Goal: Information Seeking & Learning: Compare options

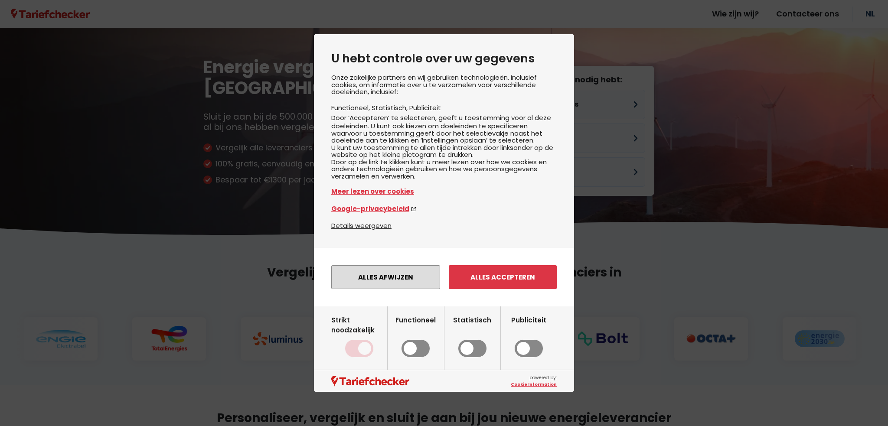
click at [384, 286] on button "Alles afwijzen" at bounding box center [385, 277] width 109 height 24
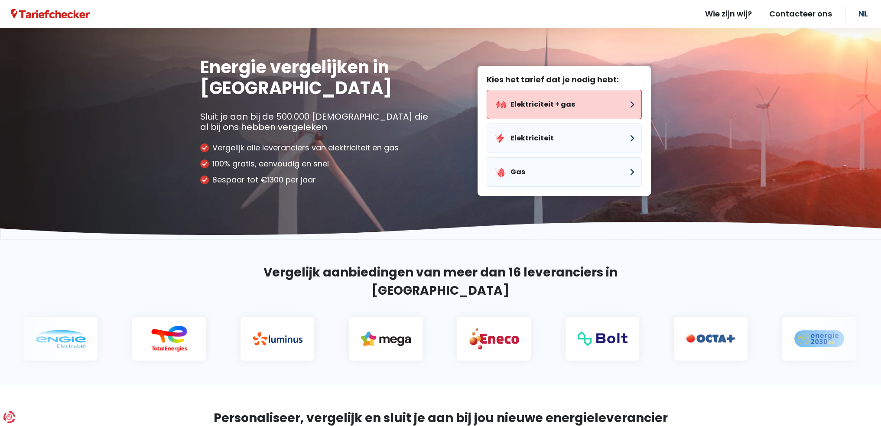
click at [525, 105] on button "Elektriciteit + gas" at bounding box center [564, 104] width 155 height 29
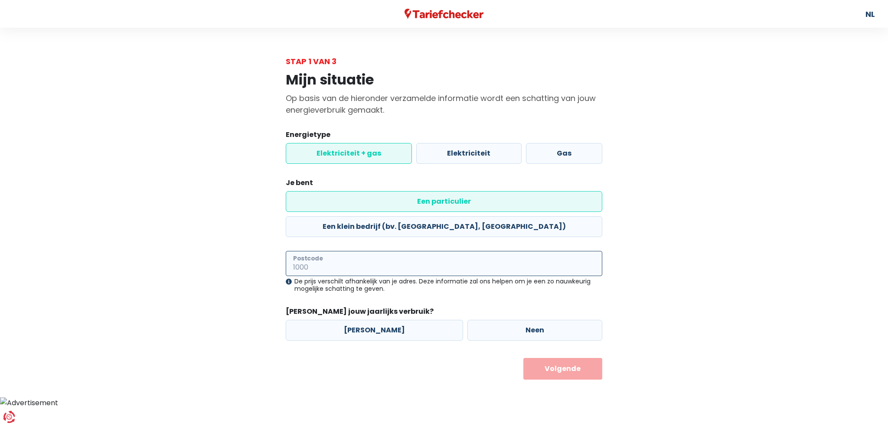
click at [305, 251] on input "Postcode" at bounding box center [444, 263] width 316 height 25
type input "9250"
click at [373, 320] on label "[PERSON_NAME]" at bounding box center [374, 330] width 177 height 21
click at [373, 320] on input "[PERSON_NAME]" at bounding box center [374, 330] width 177 height 21
radio input "true"
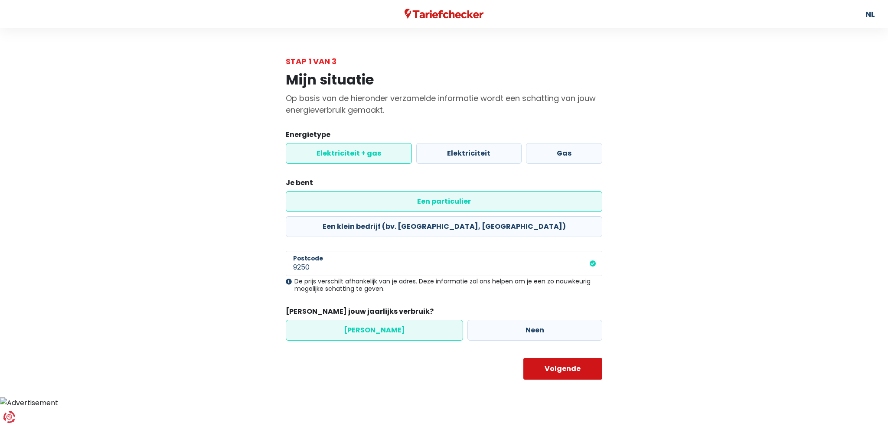
click at [565, 358] on button "Volgende" at bounding box center [562, 369] width 79 height 22
select select
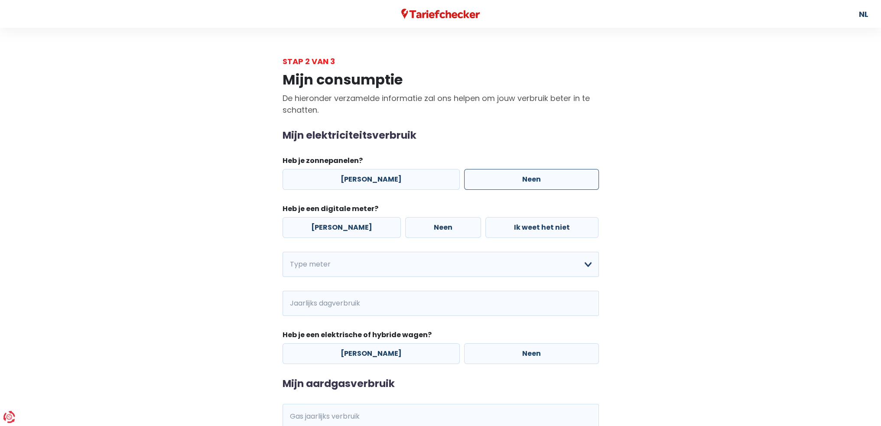
click at [505, 177] on label "Neen" at bounding box center [531, 179] width 135 height 21
click at [505, 177] on input "Neen" at bounding box center [531, 179] width 135 height 21
radio input "true"
click at [340, 225] on label "[PERSON_NAME]" at bounding box center [342, 227] width 118 height 21
click at [340, 225] on input "[PERSON_NAME]" at bounding box center [342, 227] width 118 height 21
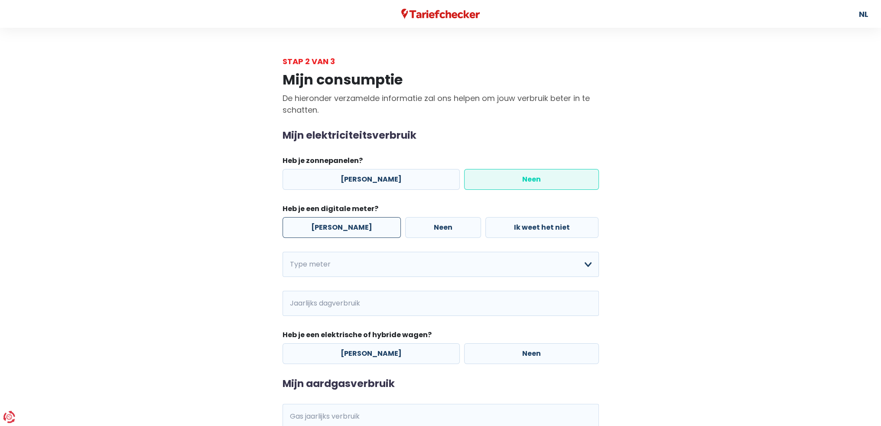
radio input "true"
click at [583, 262] on select "Enkelvoudig Tweevoudig Enkelvoudig + uitsluitend nachttarief Tweevoudig + uitsl…" at bounding box center [441, 264] width 316 height 25
select select "day_night_bi_hourly"
click at [283, 252] on select "Enkelvoudig Tweevoudig Enkelvoudig + uitsluitend nachttarief Tweevoudig + uitsl…" at bounding box center [441, 264] width 316 height 25
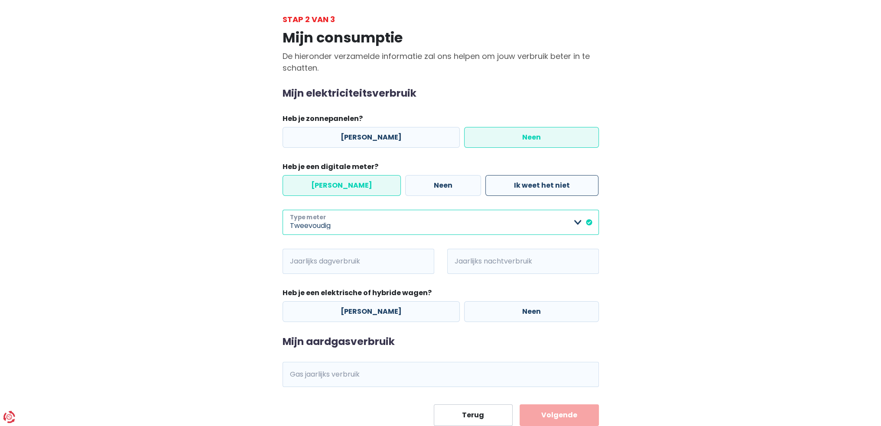
scroll to position [43, 0]
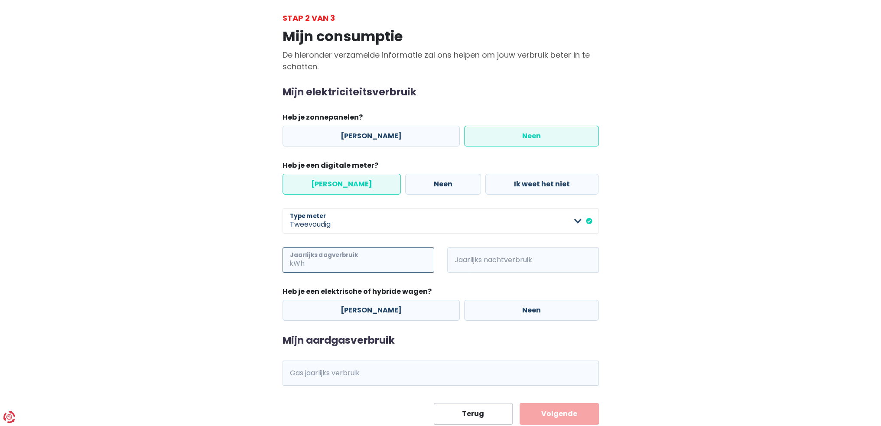
click at [312, 261] on input "Jaarlijks dagverbruik" at bounding box center [370, 260] width 128 height 25
type input "1003"
click at [479, 261] on input "Jaarlijks nachtverbruik" at bounding box center [535, 260] width 128 height 25
type input "1174"
click at [530, 303] on label "Neen" at bounding box center [531, 310] width 135 height 21
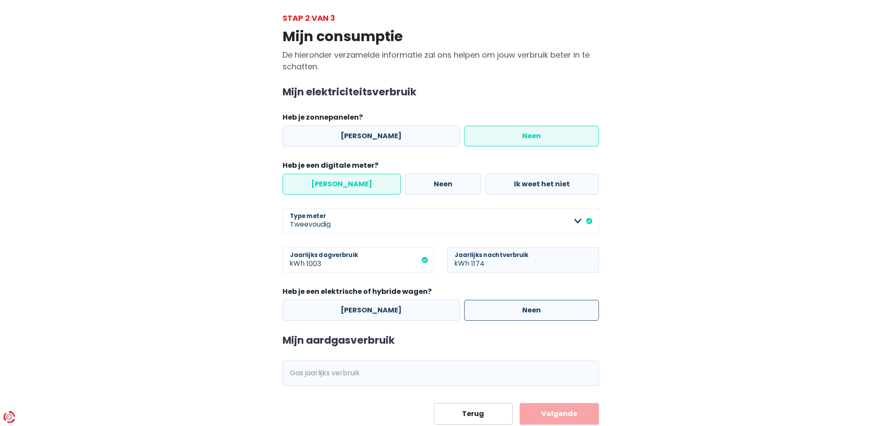
click at [530, 303] on input "Neen" at bounding box center [531, 310] width 135 height 21
radio input "true"
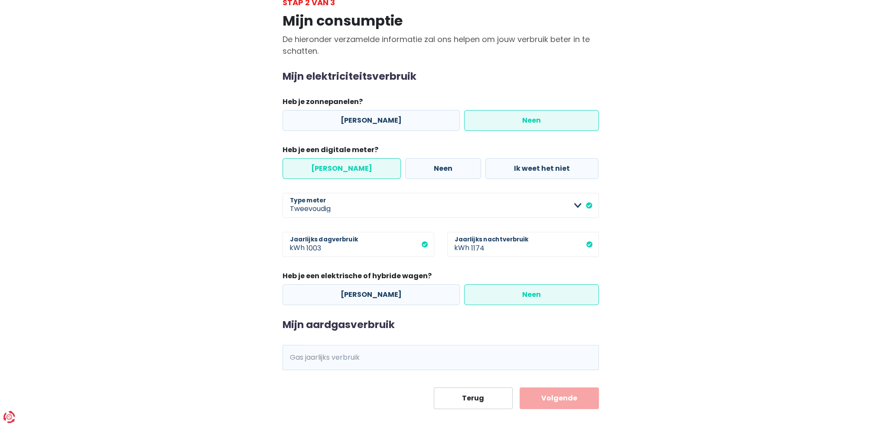
scroll to position [70, 0]
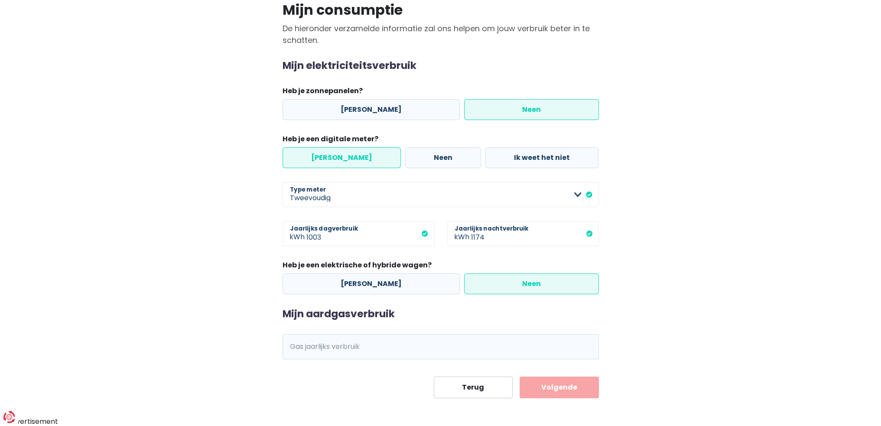
click at [302, 347] on span "kWh" at bounding box center [295, 346] width 24 height 25
drag, startPoint x: 300, startPoint y: 349, endPoint x: 308, endPoint y: 349, distance: 8.7
click at [306, 349] on div "kWh Gas jaarlijks verbruik" at bounding box center [441, 346] width 316 height 25
click at [322, 347] on input "Gas jaarlijks verbruik" at bounding box center [452, 346] width 293 height 25
type input "6923"
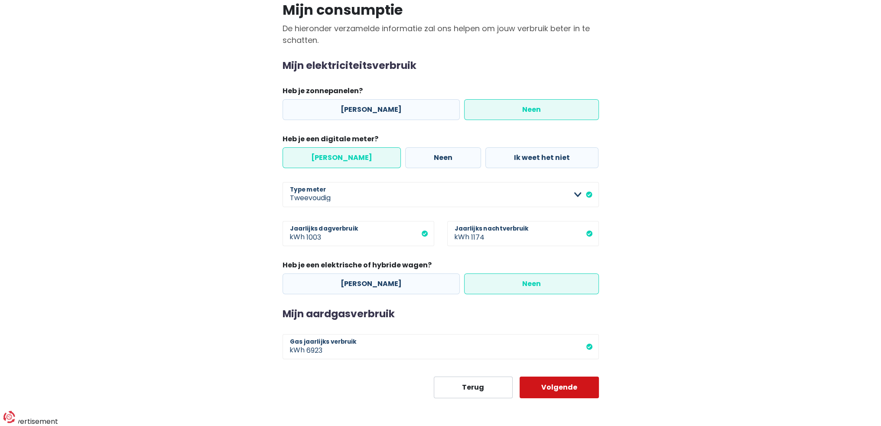
click at [554, 388] on button "Volgende" at bounding box center [559, 388] width 79 height 22
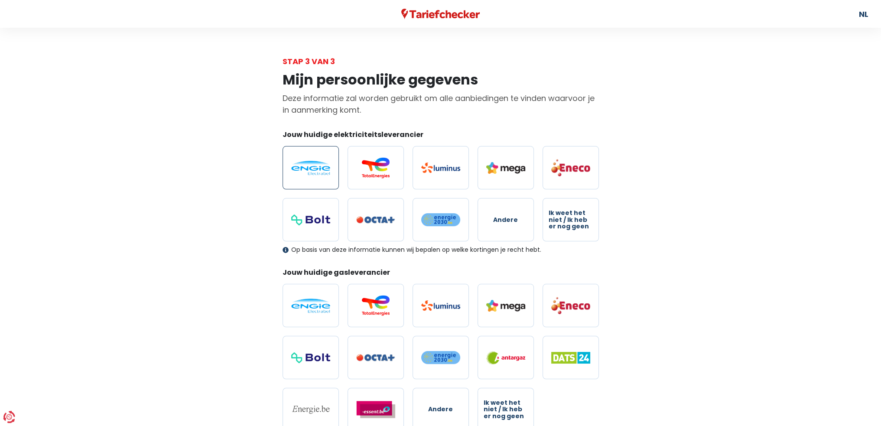
click at [314, 160] on label at bounding box center [311, 167] width 56 height 43
click at [314, 160] on input "radio" at bounding box center [311, 167] width 56 height 43
radio input "true"
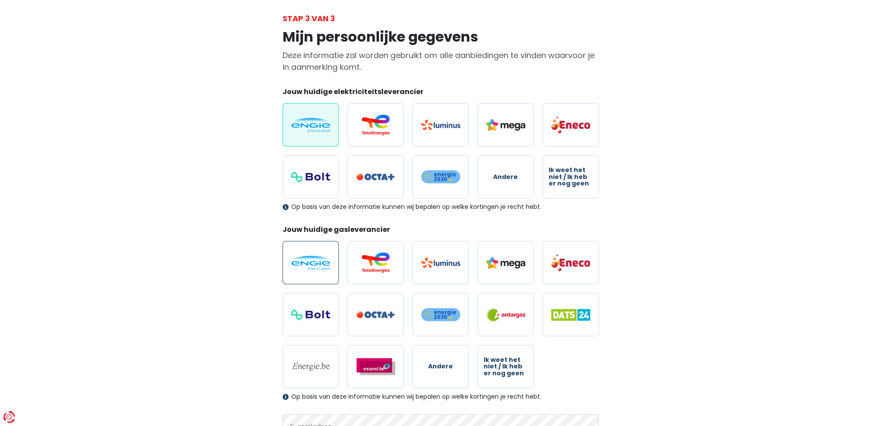
scroll to position [43, 0]
click at [306, 259] on img at bounding box center [310, 262] width 39 height 14
click at [306, 259] on input "radio" at bounding box center [311, 262] width 56 height 43
radio input "true"
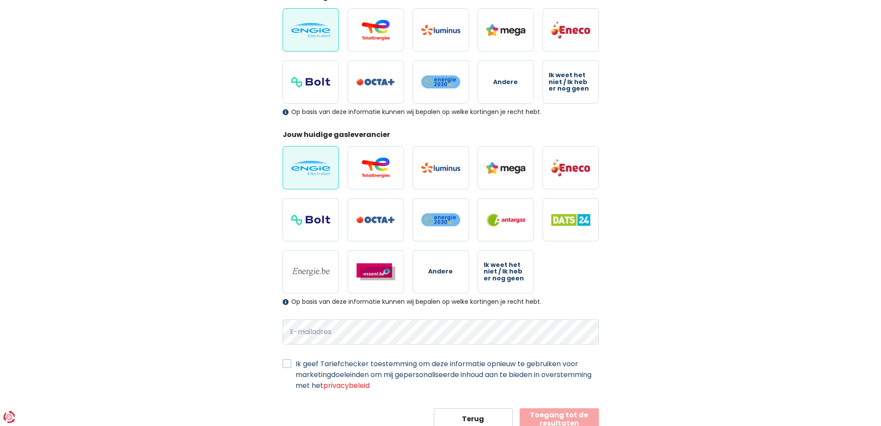
scroll to position [168, 0]
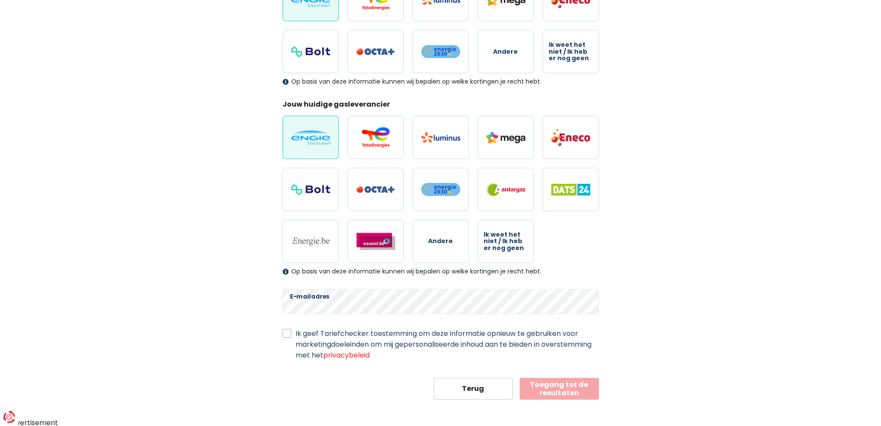
click at [280, 332] on div "Mijn persoonlijke gegevens Deze informatie zal worden gebruikt om alle aanbiedi…" at bounding box center [440, 149] width 329 height 501
click at [296, 332] on label "Ik geef Tariefchecker toestemming om deze informatie opnieuw te gebruiken voor …" at bounding box center [447, 344] width 303 height 33
click at [287, 332] on input "Ik geef Tariefchecker toestemming om deze informatie opnieuw te gebruiken voor …" at bounding box center [287, 332] width 9 height 9
checkbox input "true"
click at [557, 386] on button "Toegang tot de resultaten" at bounding box center [559, 389] width 79 height 22
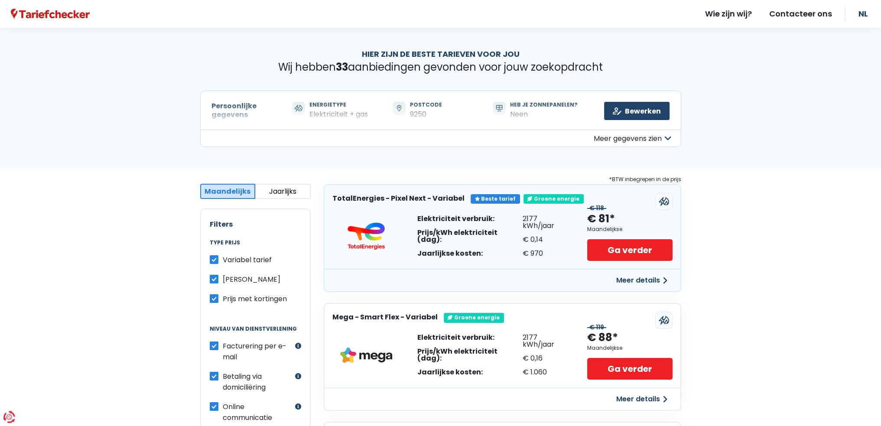
click at [223, 277] on label "[PERSON_NAME]" at bounding box center [252, 279] width 58 height 11
click at [214, 277] on input "[PERSON_NAME]" at bounding box center [214, 278] width 9 height 9
checkbox input "false"
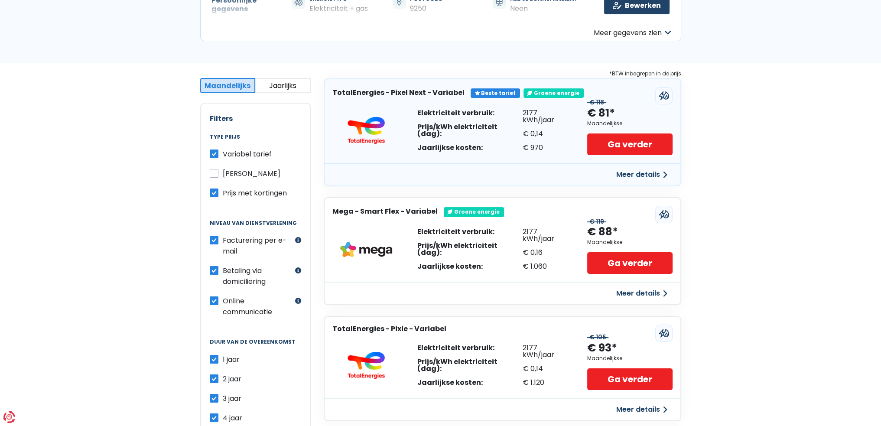
scroll to position [173, 0]
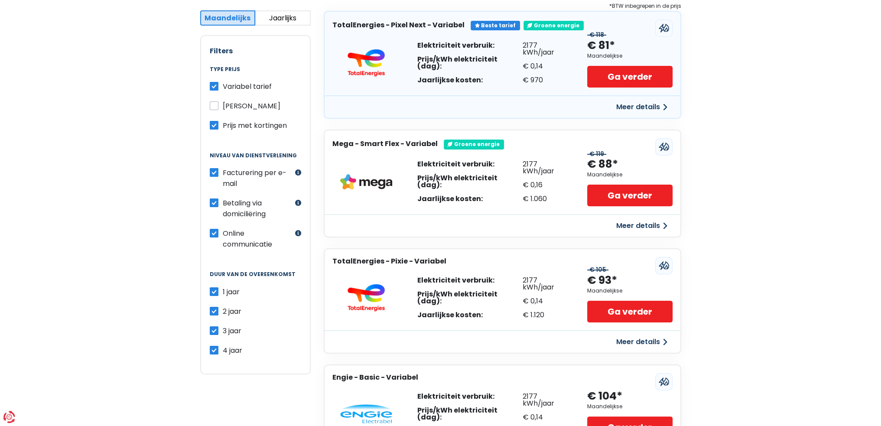
click at [223, 345] on label "4 jaar" at bounding box center [233, 350] width 20 height 11
click at [212, 345] on input "4 jaar" at bounding box center [214, 349] width 9 height 9
checkbox input "false"
click at [223, 326] on label "3 jaar" at bounding box center [232, 331] width 19 height 11
click at [213, 326] on input "3 jaar" at bounding box center [214, 330] width 9 height 9
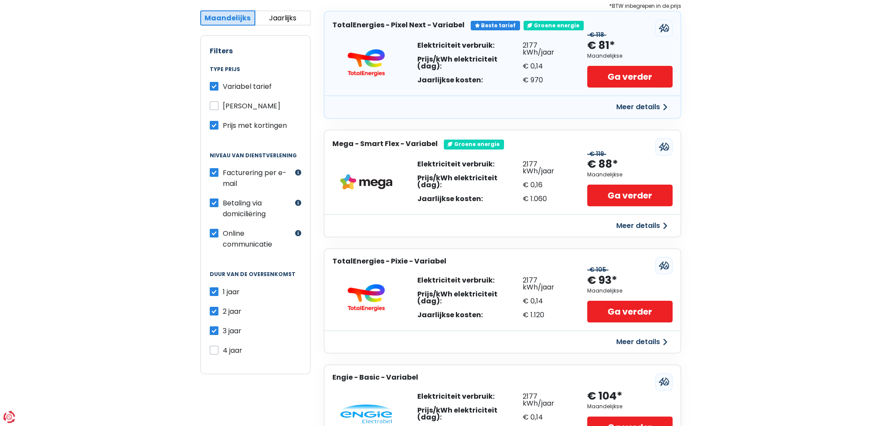
checkbox input "false"
click at [223, 306] on label "2 jaar" at bounding box center [232, 311] width 19 height 11
click at [213, 306] on input "2 jaar" at bounding box center [214, 310] width 9 height 9
checkbox input "false"
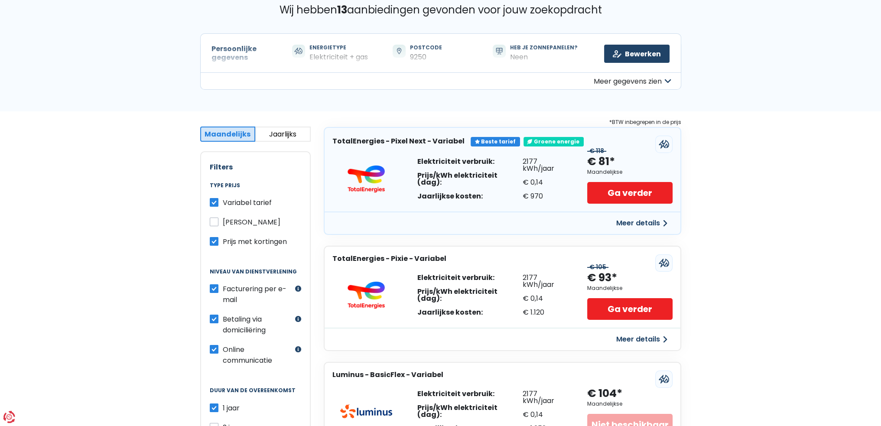
scroll to position [43, 0]
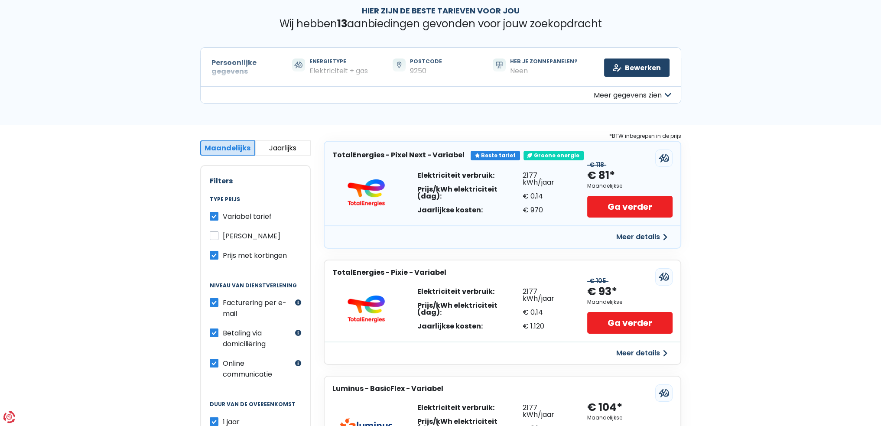
click at [284, 144] on button "Jaarlijks" at bounding box center [282, 147] width 55 height 15
click at [661, 91] on button "Meer gegevens zien" at bounding box center [440, 94] width 481 height 17
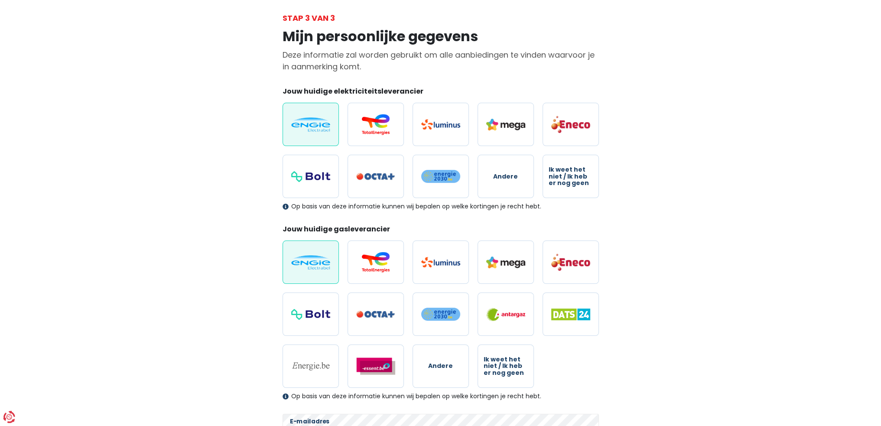
scroll to position [168, 0]
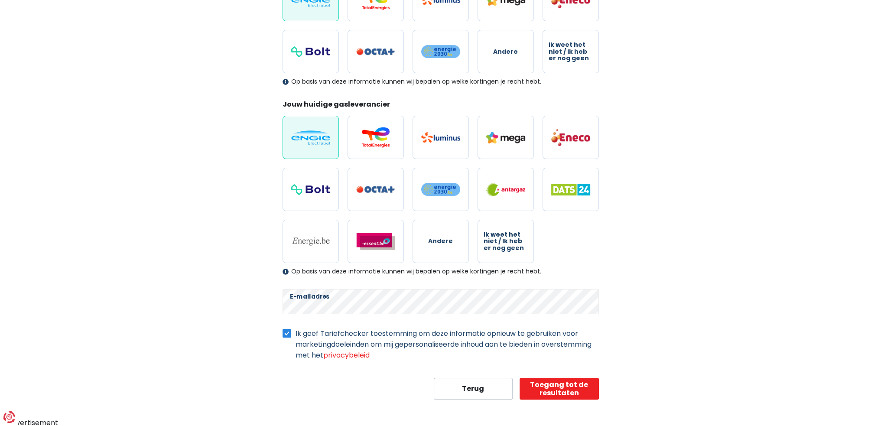
select select "day_night_bi_hourly"
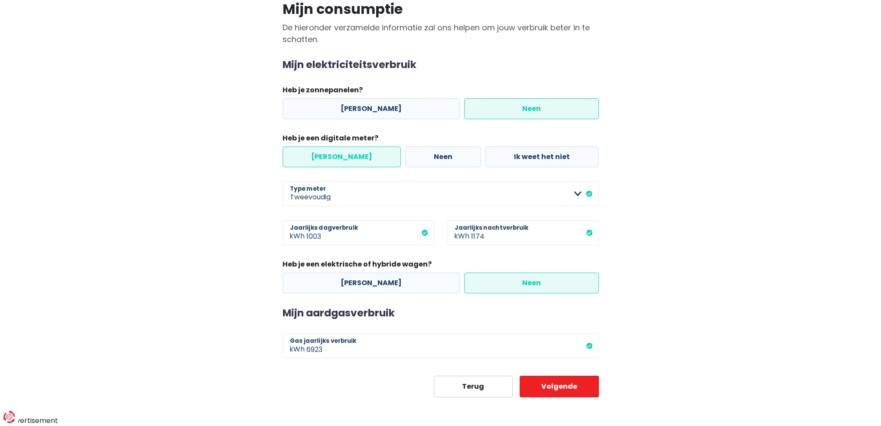
scroll to position [70, 0]
